Goal: Task Accomplishment & Management: Complete application form

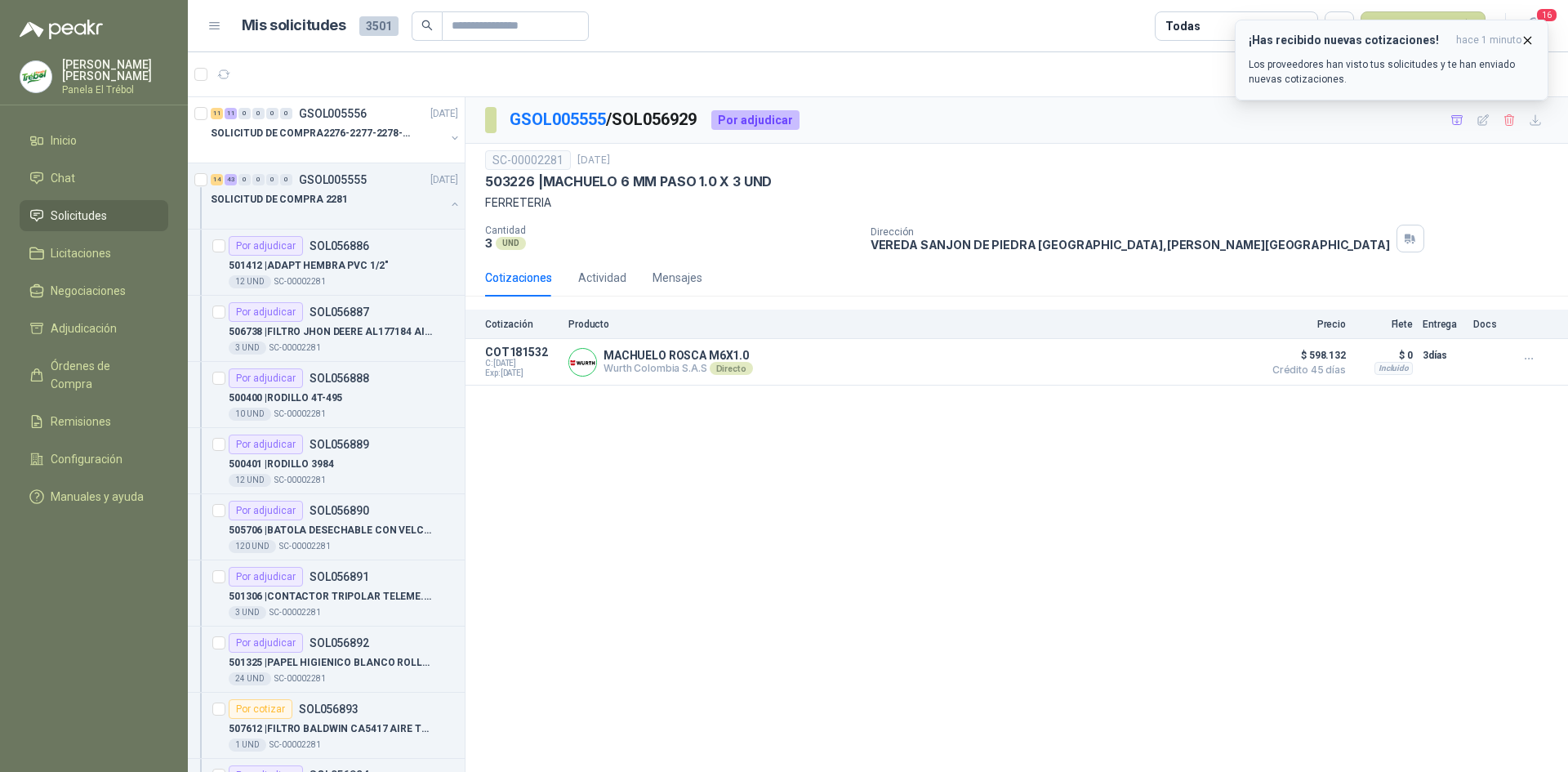
scroll to position [2615, 0]
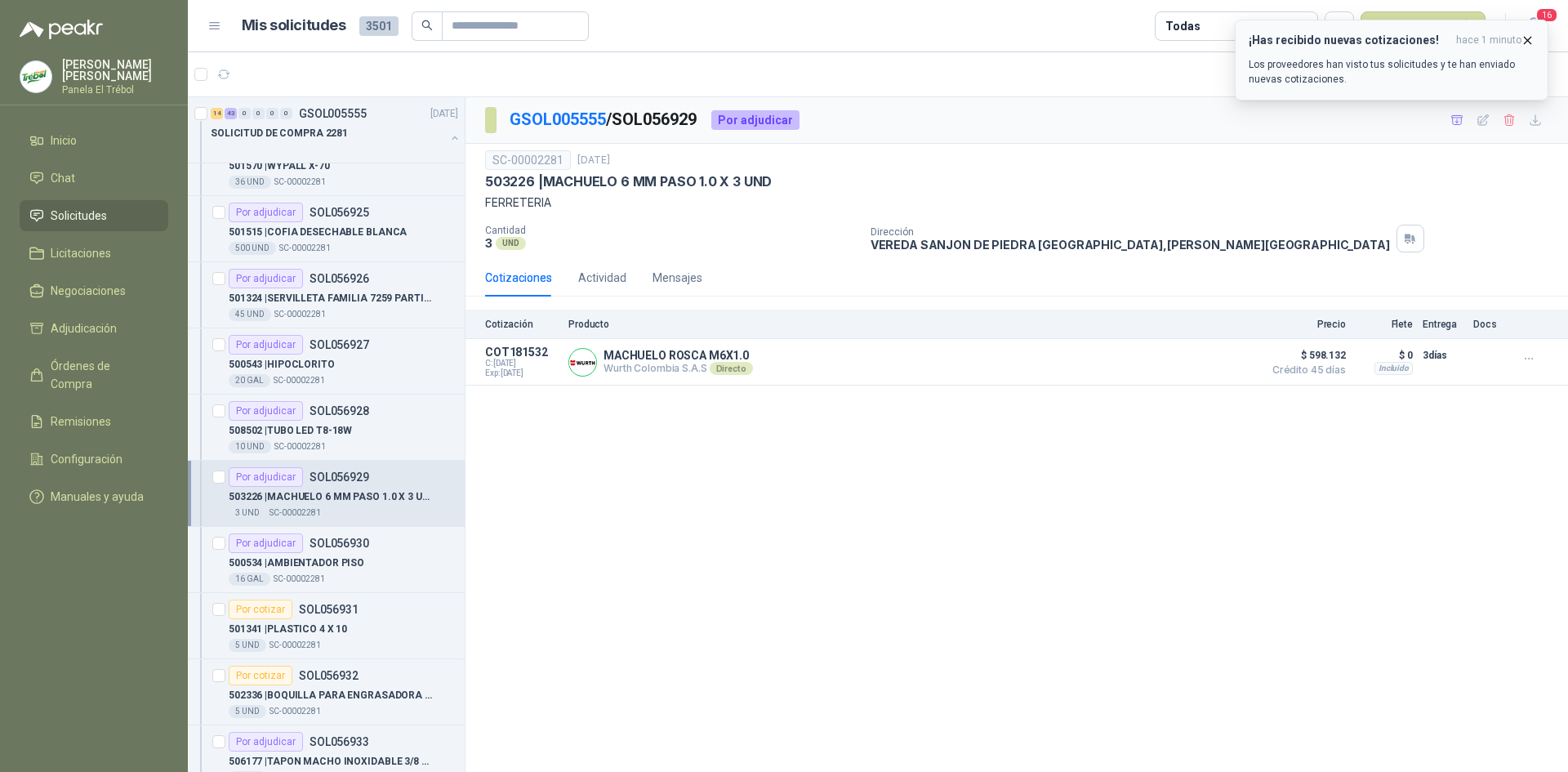
click at [1525, 42] on icon "button" at bounding box center [1527, 40] width 14 height 14
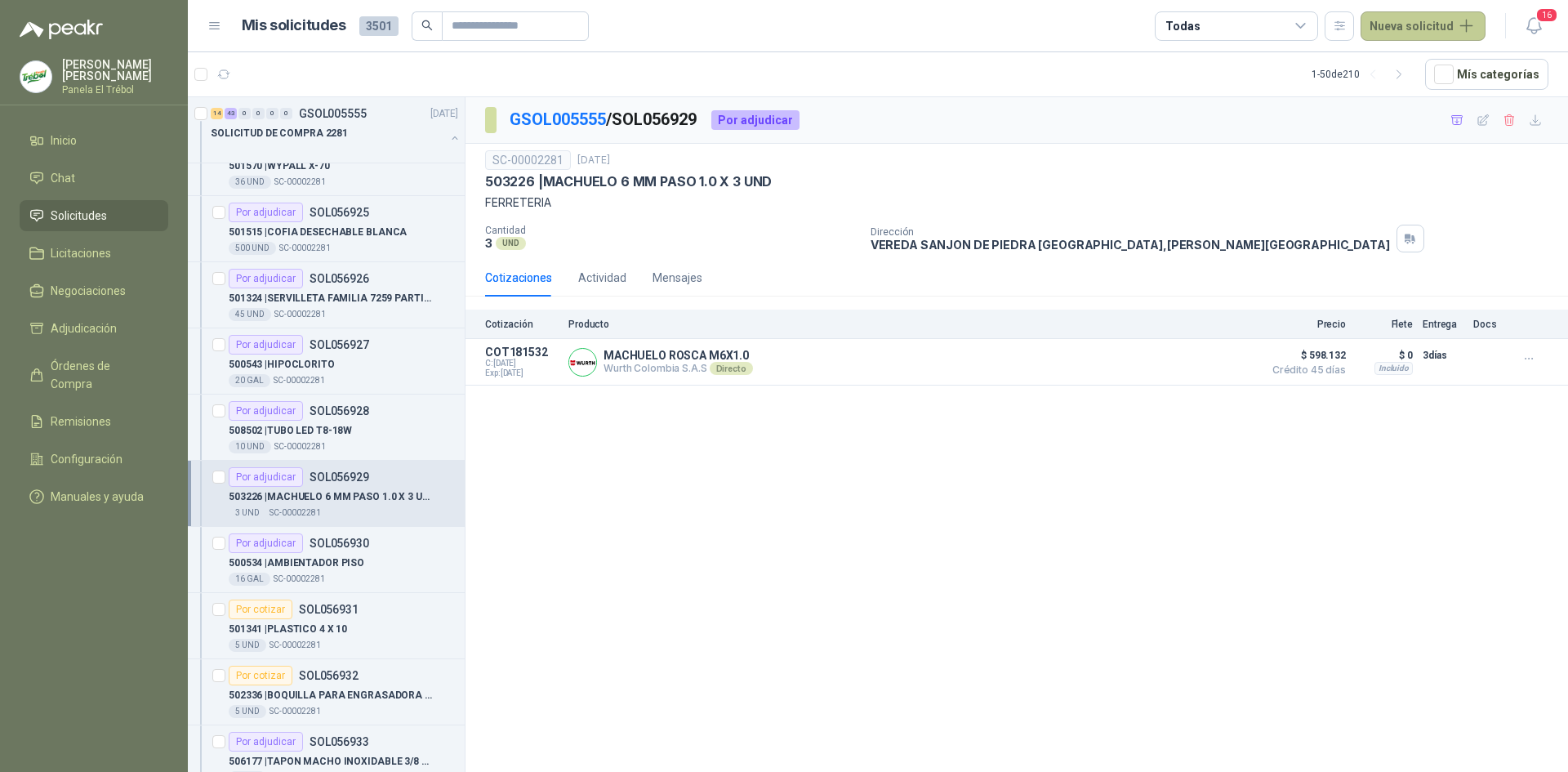
click at [1440, 26] on button "Nueva solicitud" at bounding box center [1423, 26] width 125 height 29
click at [1438, 95] on link "Solicitud grupal" at bounding box center [1443, 94] width 139 height 28
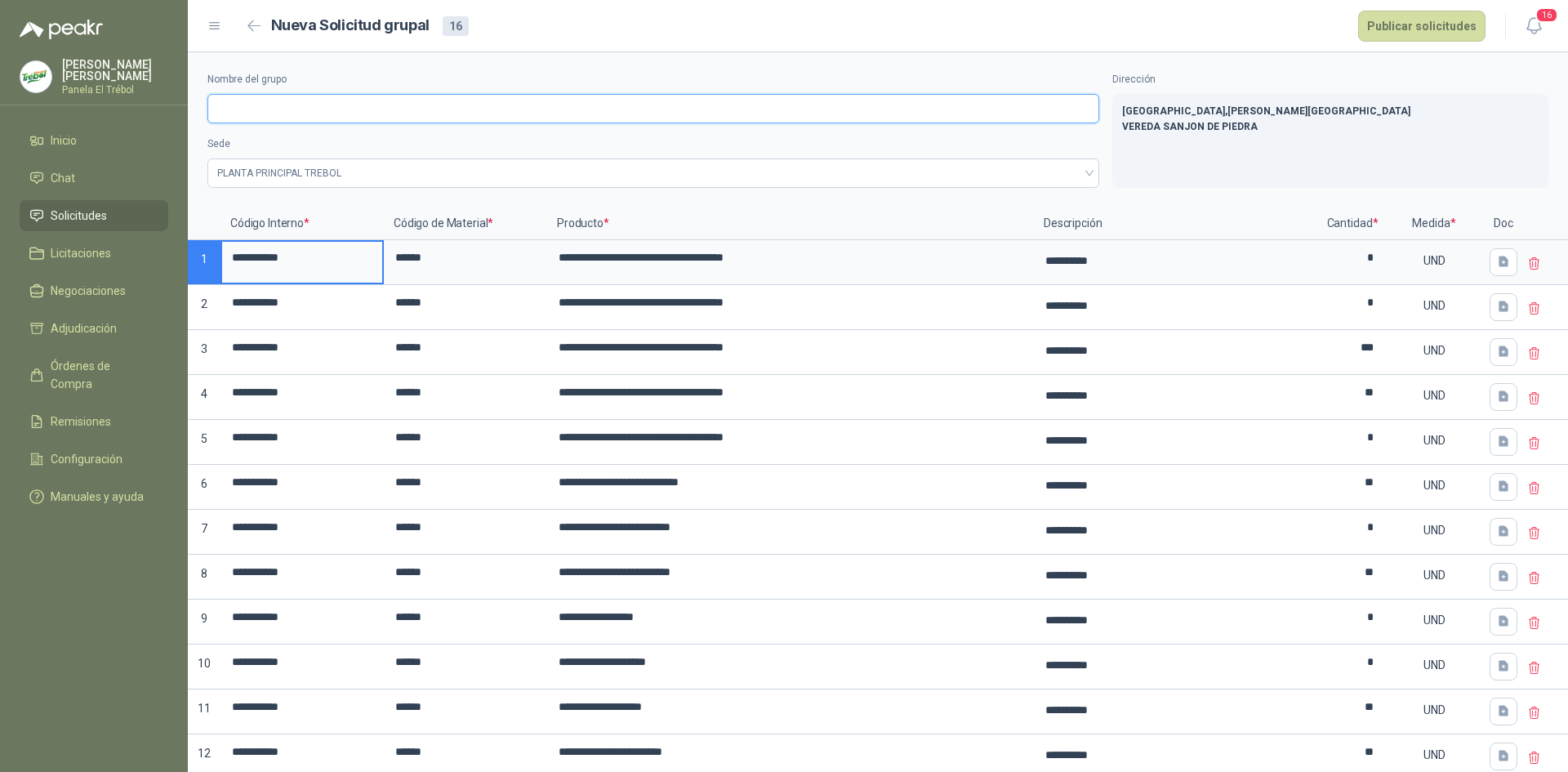
click at [233, 106] on input "Nombre del grupo" at bounding box center [653, 108] width 892 height 29
type input "*"
type input "**********"
click at [1394, 27] on button "Publicar solicitudes" at bounding box center [1422, 26] width 128 height 31
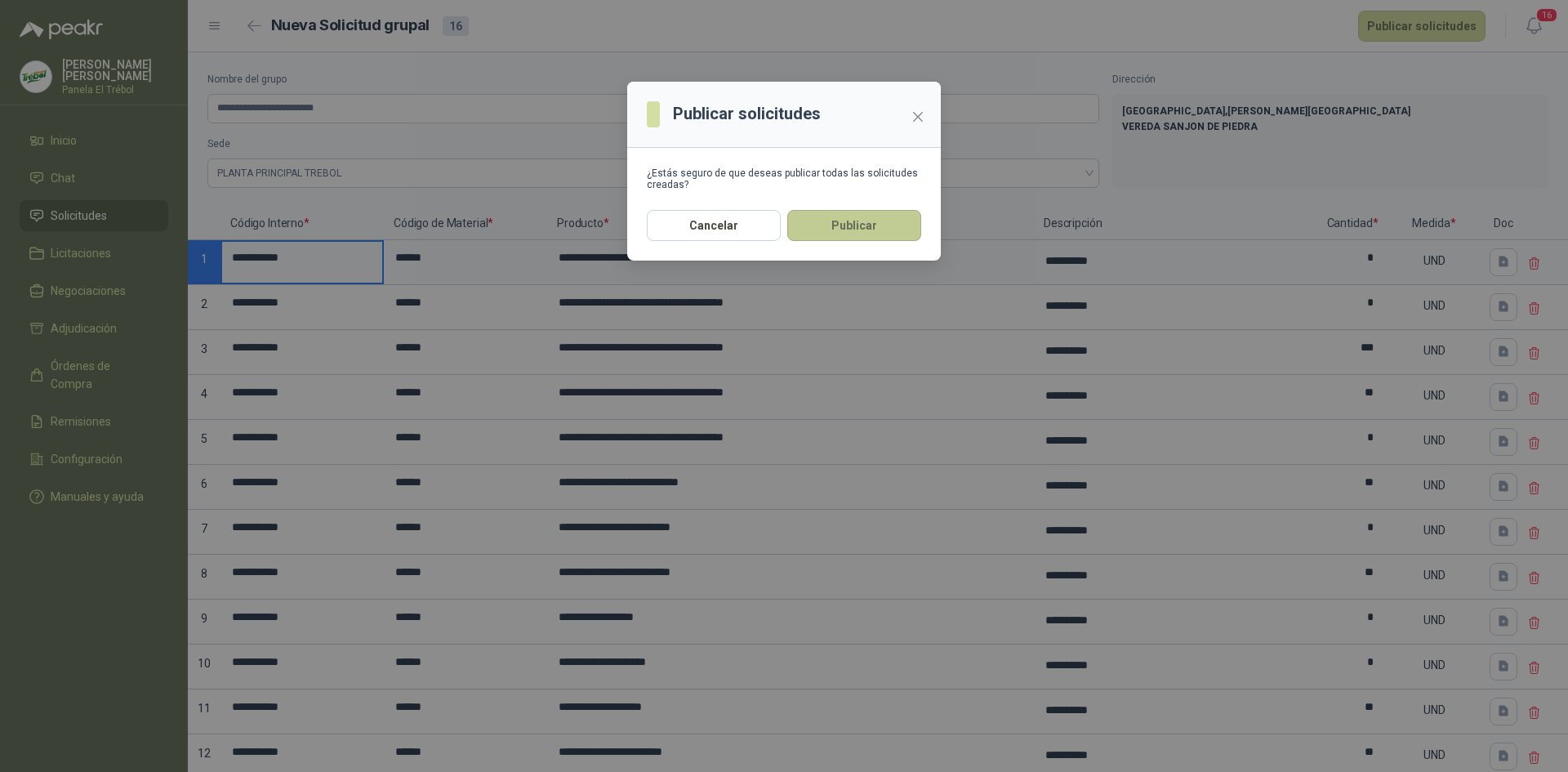
click at [831, 228] on button "Publicar" at bounding box center [854, 225] width 134 height 31
